Goal: Complete application form

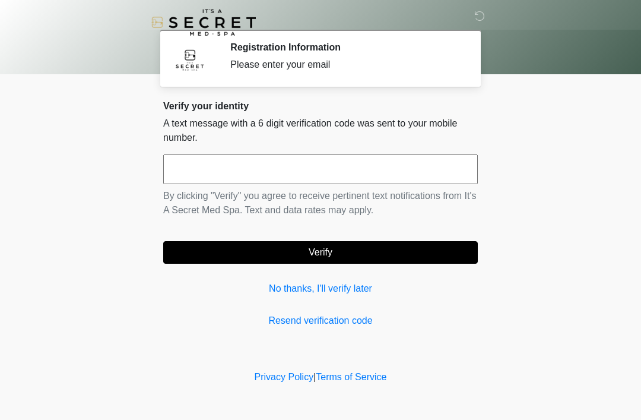
click at [190, 160] on input "text" at bounding box center [320, 169] width 315 height 30
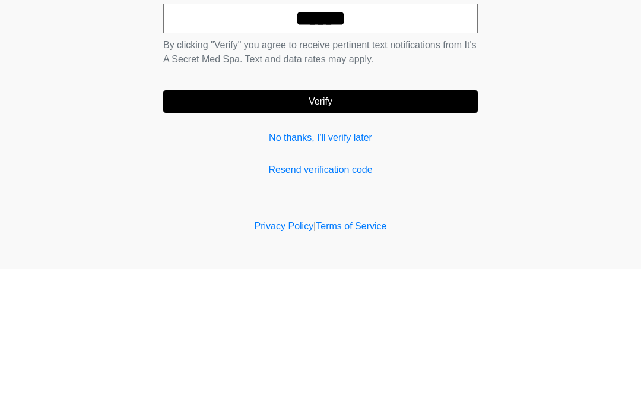
type input "******"
click at [328, 241] on button "Verify" at bounding box center [320, 252] width 315 height 23
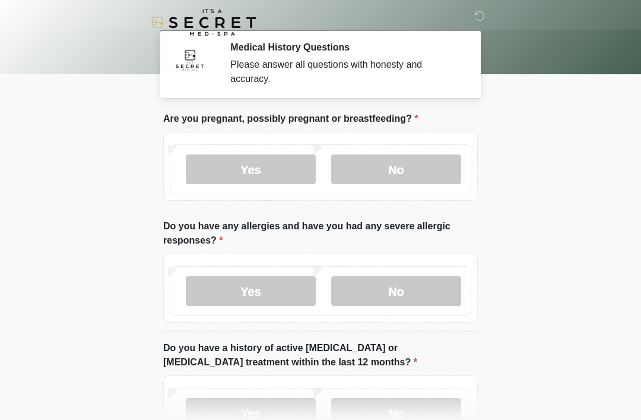
click at [401, 169] on label "No" at bounding box center [396, 169] width 130 height 30
click at [407, 296] on label "No" at bounding box center [396, 291] width 130 height 30
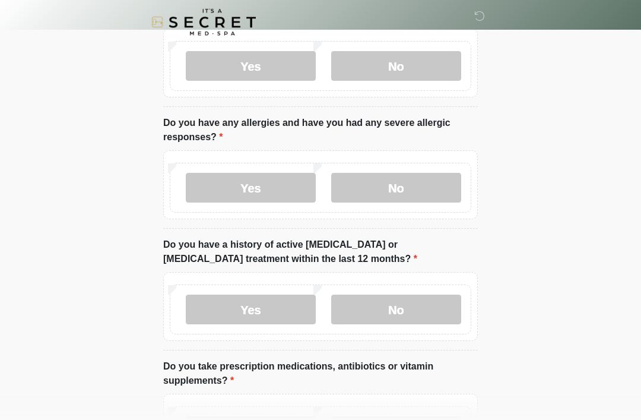
scroll to position [107, 0]
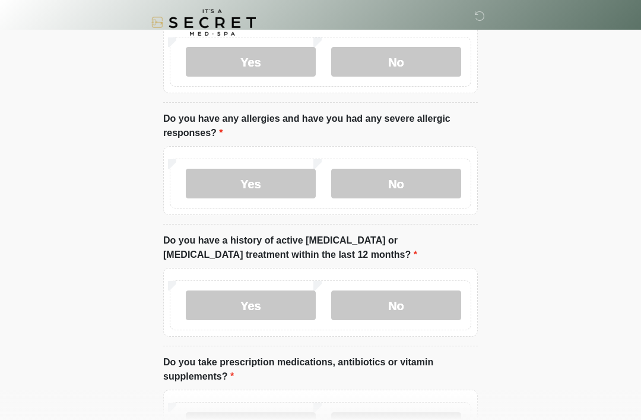
click at [416, 308] on label "No" at bounding box center [396, 305] width 130 height 30
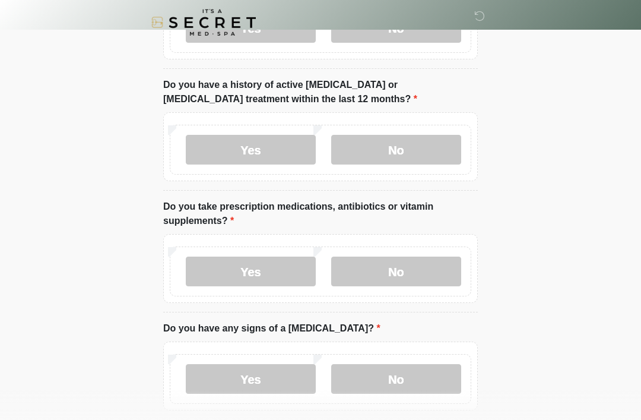
scroll to position [268, 0]
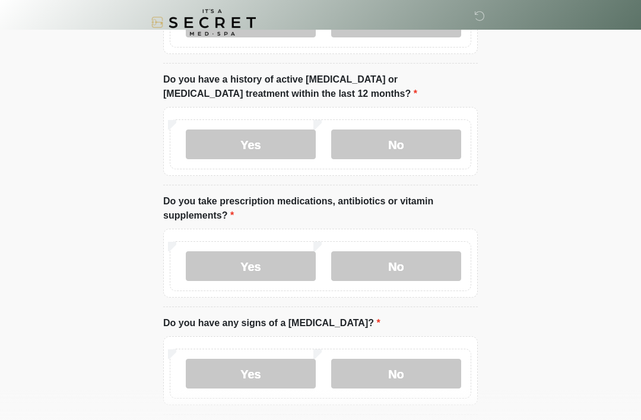
click at [424, 262] on label "No" at bounding box center [396, 266] width 130 height 30
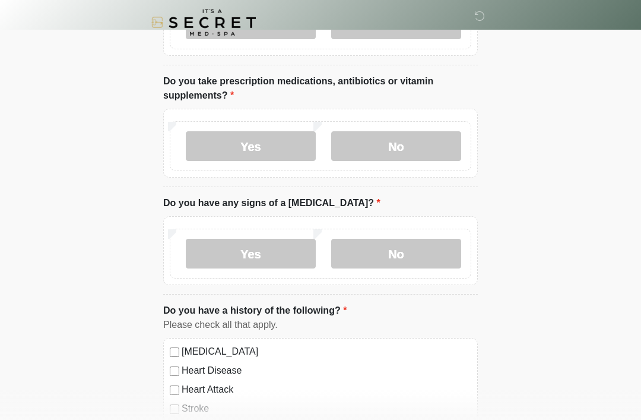
scroll to position [388, 0]
click at [427, 247] on label "No" at bounding box center [396, 254] width 130 height 30
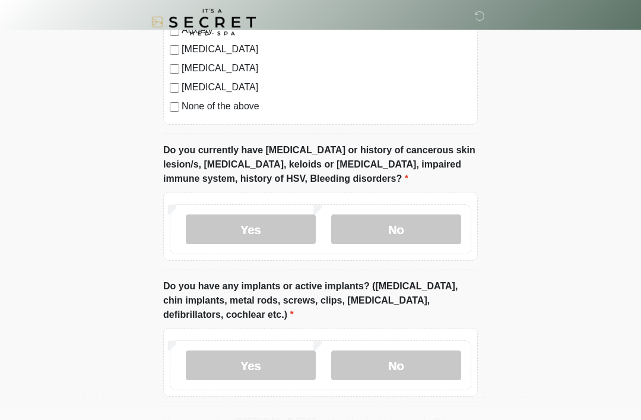
scroll to position [842, 0]
click at [405, 223] on label "No" at bounding box center [396, 229] width 130 height 30
click at [410, 358] on label "No" at bounding box center [396, 365] width 130 height 30
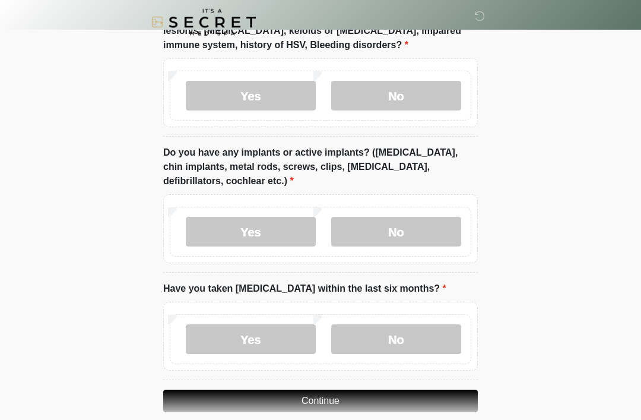
scroll to position [992, 0]
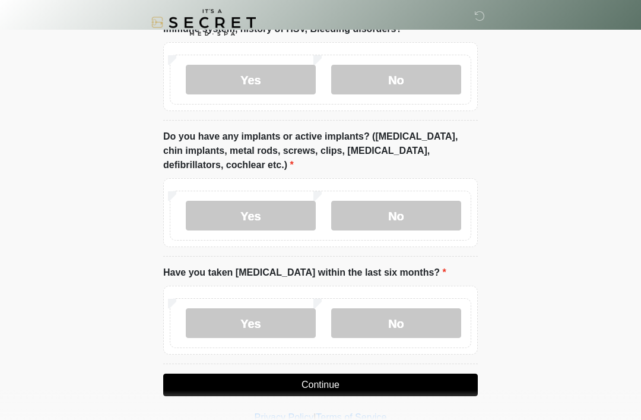
click at [387, 321] on label "No" at bounding box center [396, 323] width 130 height 30
click at [323, 381] on button "Continue" at bounding box center [320, 384] width 315 height 23
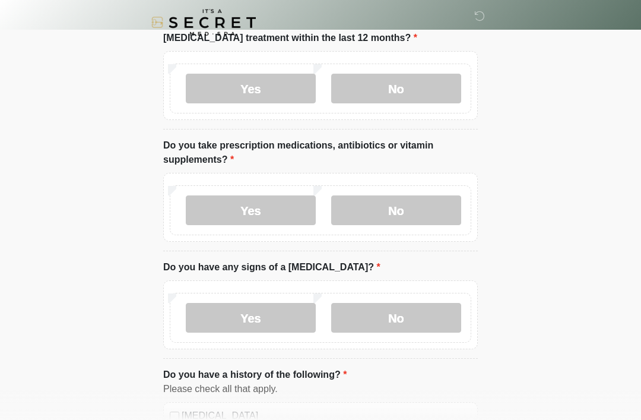
scroll to position [0, 0]
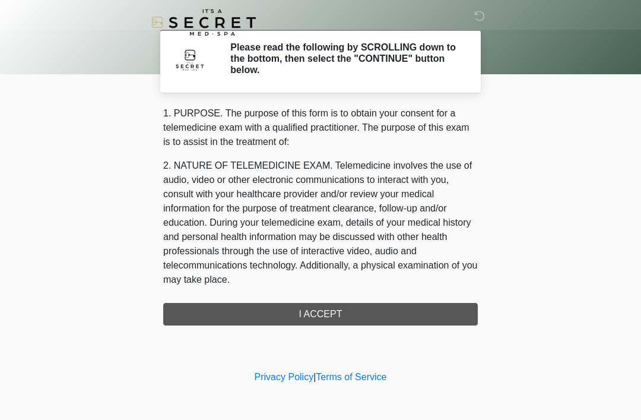
click at [328, 318] on div "1. PURPOSE. The purpose of this form is to obtain your consent for a telemedici…" at bounding box center [320, 215] width 315 height 219
click at [329, 310] on div "1. PURPOSE. The purpose of this form is to obtain your consent for a telemedici…" at bounding box center [320, 215] width 315 height 219
click at [317, 316] on div "1. PURPOSE. The purpose of this form is to obtain your consent for a telemedici…" at bounding box center [320, 215] width 315 height 219
click at [313, 313] on div "1. PURPOSE. The purpose of this form is to obtain your consent for a telemedici…" at bounding box center [320, 215] width 315 height 219
click at [329, 316] on div "1. PURPOSE. The purpose of this form is to obtain your consent for a telemedici…" at bounding box center [320, 215] width 315 height 219
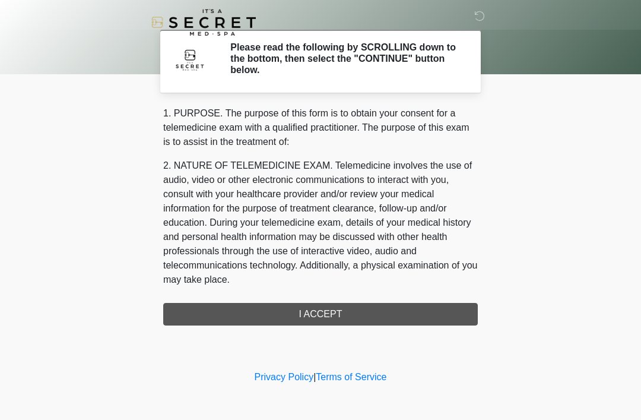
click at [330, 313] on div "1. PURPOSE. The purpose of this form is to obtain your consent for a telemedici…" at bounding box center [320, 215] width 315 height 219
click at [314, 311] on div "1. PURPOSE. The purpose of this form is to obtain your consent for a telemedici…" at bounding box center [320, 215] width 315 height 219
click at [332, 315] on div "1. PURPOSE. The purpose of this form is to obtain your consent for a telemedici…" at bounding box center [320, 215] width 315 height 219
click at [327, 314] on div "1. PURPOSE. The purpose of this form is to obtain your consent for a telemedici…" at bounding box center [320, 215] width 315 height 219
click at [334, 322] on div "1. PURPOSE. The purpose of this form is to obtain your consent for a telemedici…" at bounding box center [320, 215] width 315 height 219
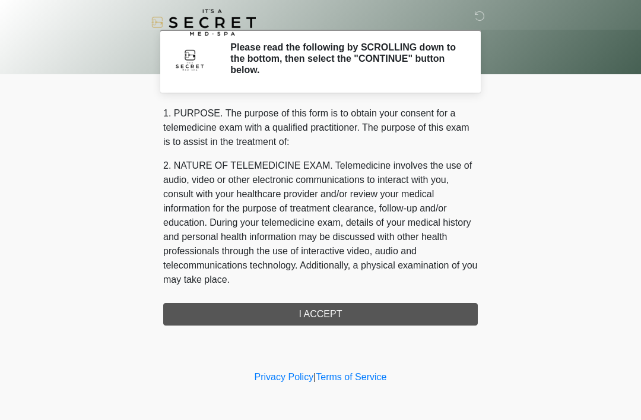
click at [334, 322] on div "1. PURPOSE. The purpose of this form is to obtain your consent for a telemedici…" at bounding box center [320, 215] width 315 height 219
click at [356, 335] on div "‎ ‎ Please read the following by SCROLLING down to the bottom, then select the …" at bounding box center [320, 184] width 356 height 344
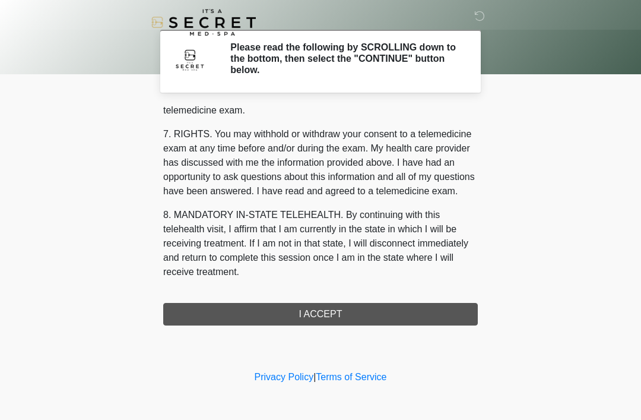
click at [337, 311] on button "I ACCEPT" at bounding box center [320, 314] width 315 height 23
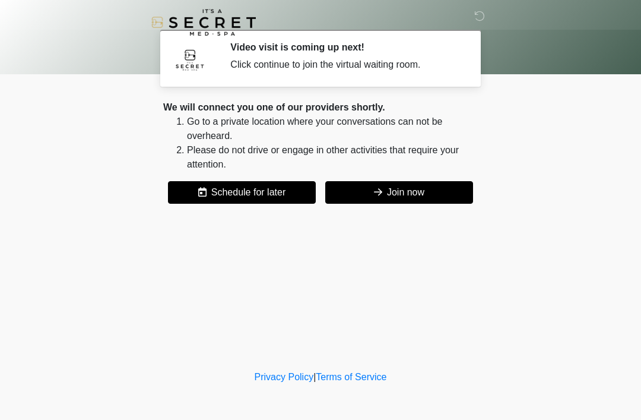
click at [433, 199] on button "Join now" at bounding box center [399, 192] width 148 height 23
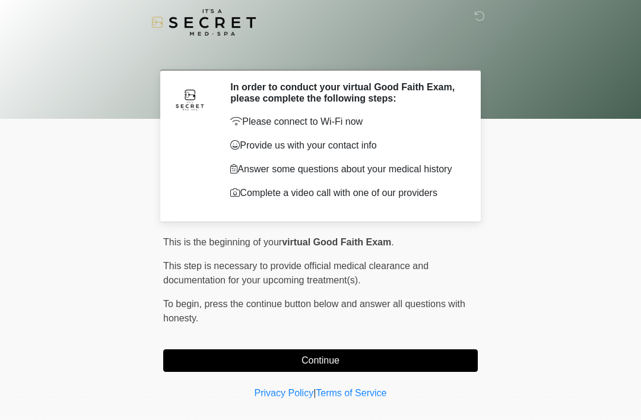
click at [456, 365] on button "Continue" at bounding box center [320, 360] width 315 height 23
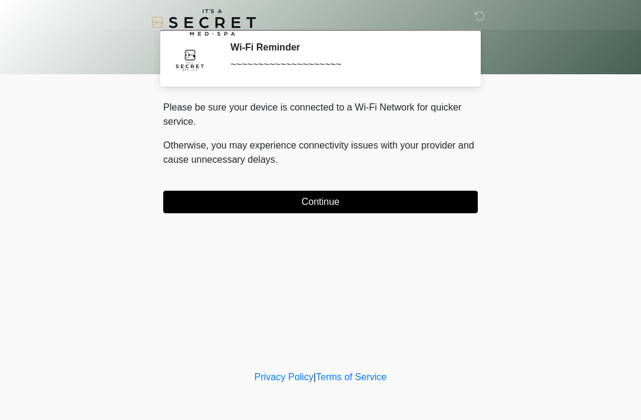
click at [402, 201] on button "Continue" at bounding box center [320, 202] width 315 height 23
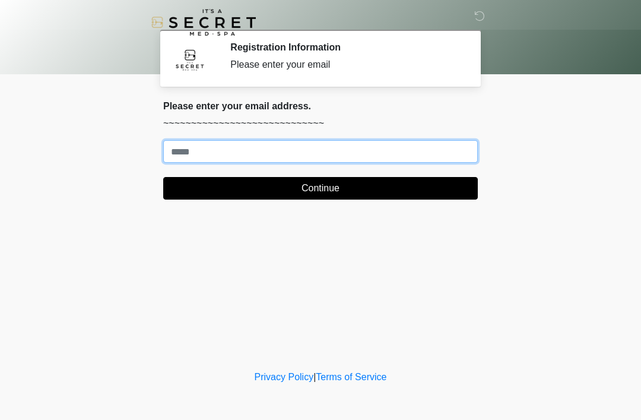
click at [290, 161] on input "Where should we email your treatment plan?" at bounding box center [320, 151] width 315 height 23
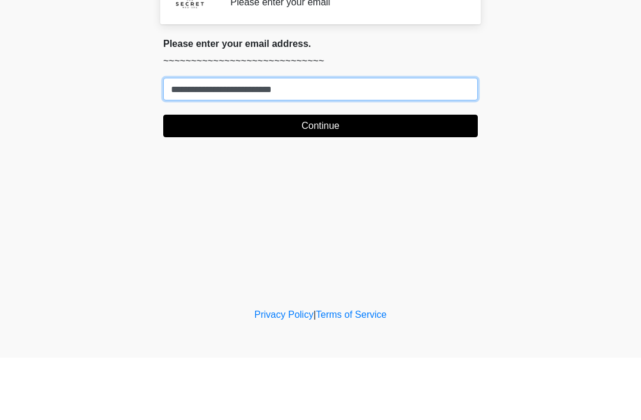
type input "**********"
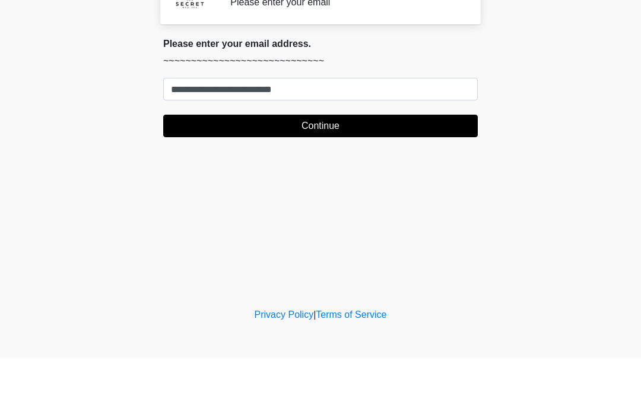
click at [354, 177] on button "Continue" at bounding box center [320, 188] width 315 height 23
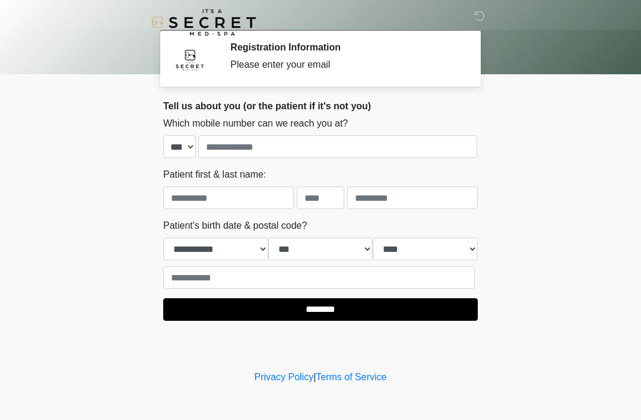
click at [480, 20] on icon at bounding box center [479, 16] width 11 height 11
